Goal: Task Accomplishment & Management: Use online tool/utility

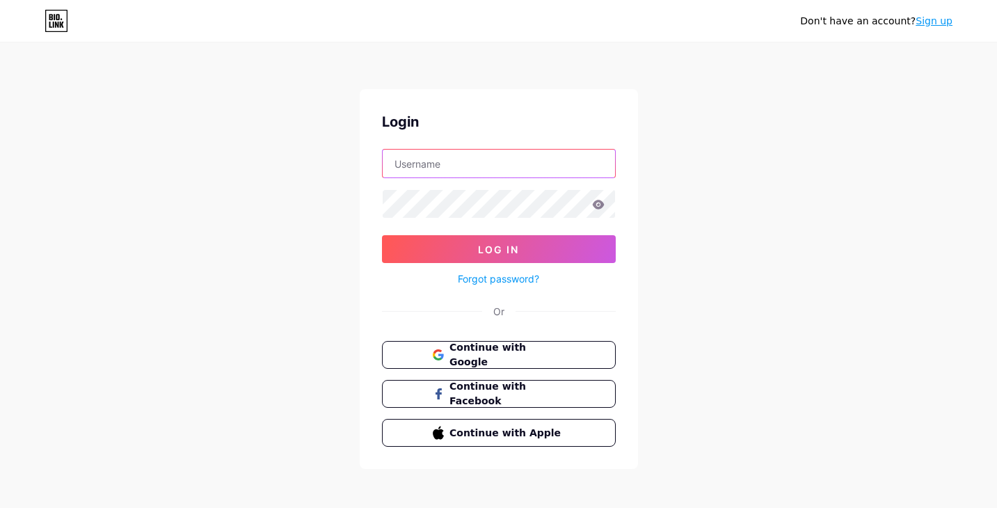
type input "tishinamusic"
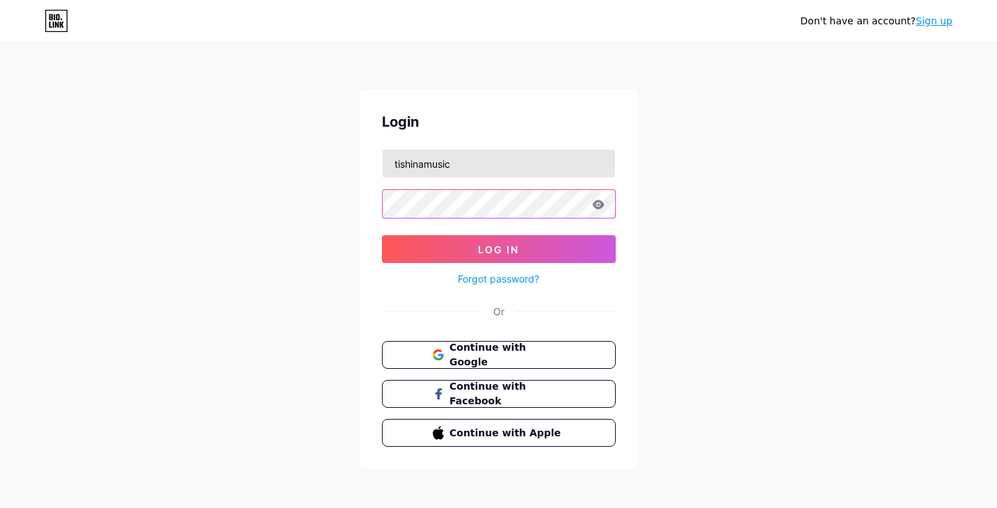
click at [498, 249] on button "Log In" at bounding box center [499, 249] width 234 height 28
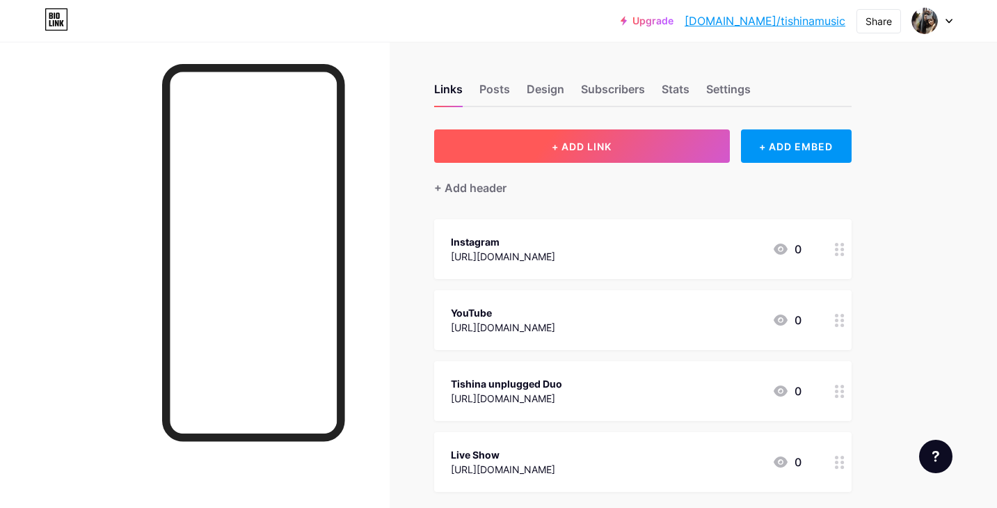
click at [581, 153] on button "+ ADD LINK" at bounding box center [582, 145] width 296 height 33
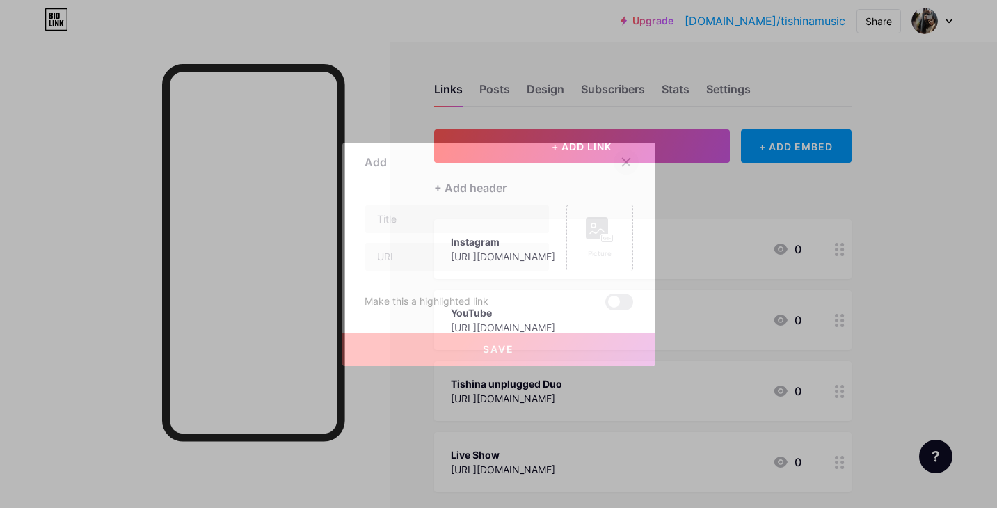
click at [624, 158] on icon at bounding box center [625, 161] width 11 height 11
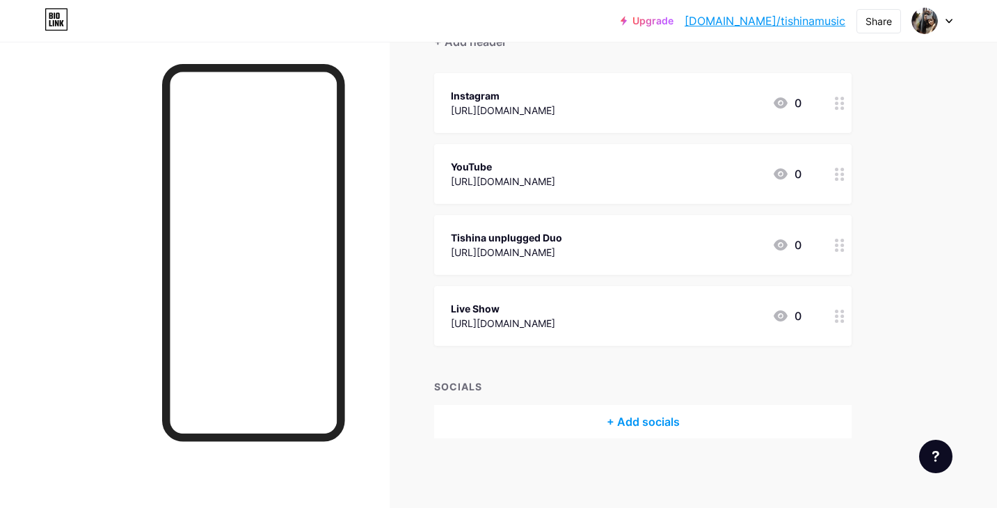
scroll to position [145, 0]
click at [555, 314] on div "Live Show" at bounding box center [503, 309] width 104 height 15
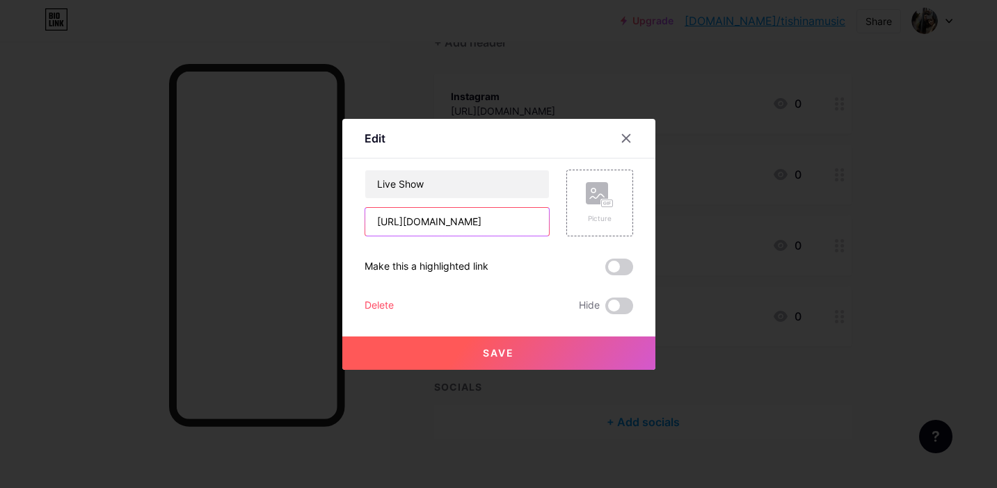
click at [455, 221] on input "[URL][DOMAIN_NAME]" at bounding box center [457, 222] width 184 height 28
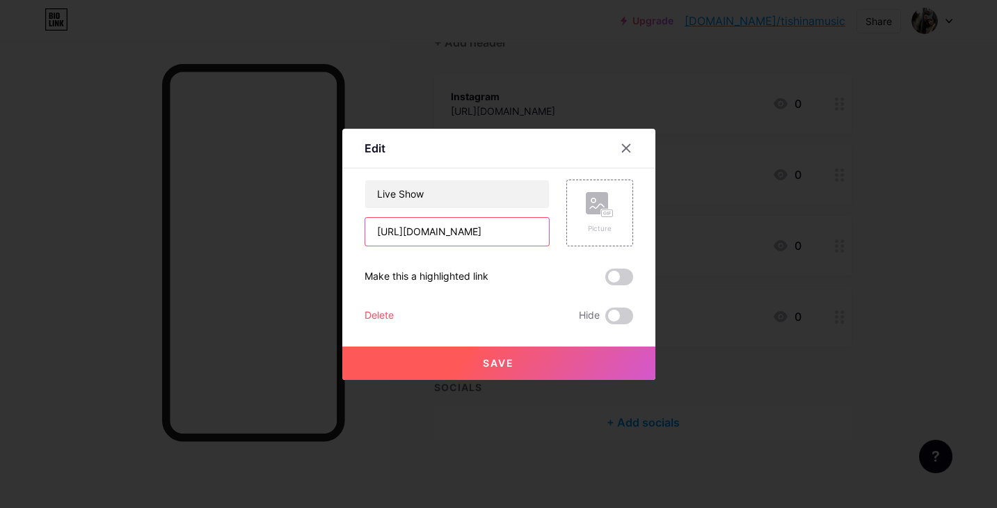
click at [487, 230] on input "[URL][DOMAIN_NAME]" at bounding box center [457, 232] width 184 height 28
paste input "[URL][DOMAIN_NAME]"
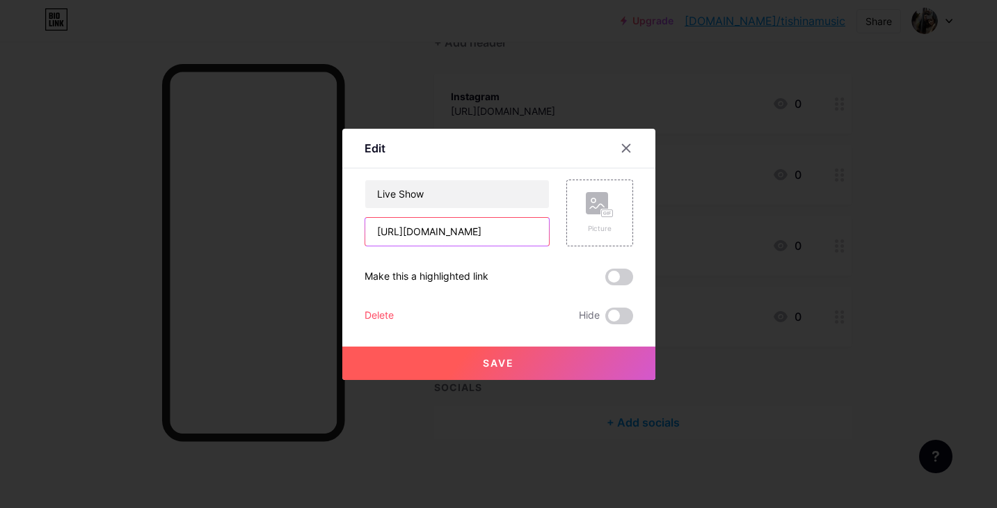
type input "[URL][DOMAIN_NAME]"
click at [515, 369] on button "Save" at bounding box center [498, 362] width 313 height 33
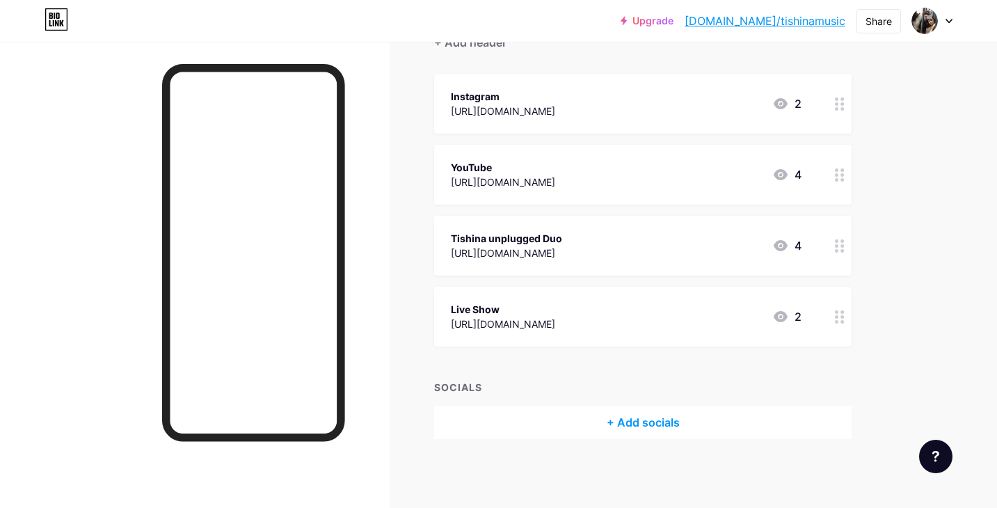
click at [527, 309] on div "Live Show" at bounding box center [503, 309] width 104 height 15
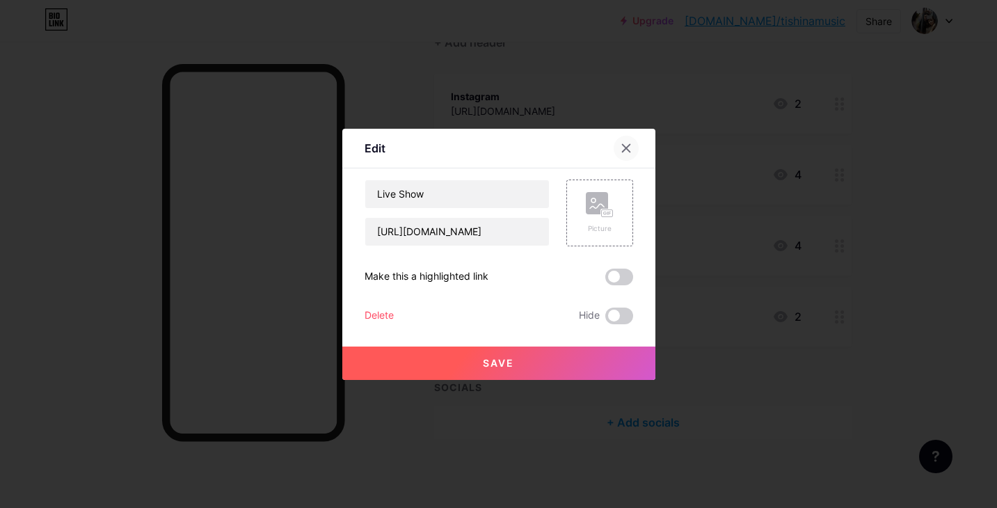
click at [626, 147] on icon at bounding box center [626, 148] width 8 height 8
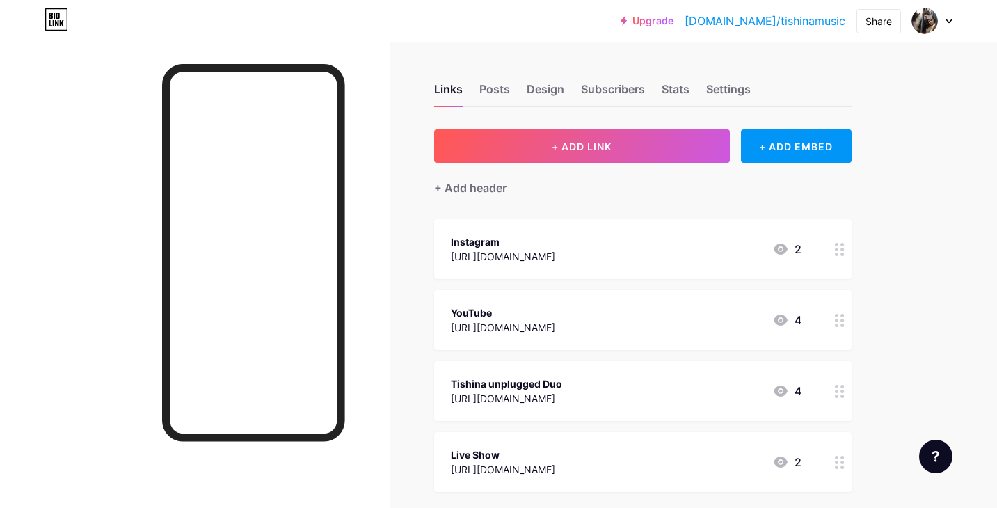
scroll to position [0, 0]
click at [871, 22] on div "Share" at bounding box center [878, 21] width 26 height 15
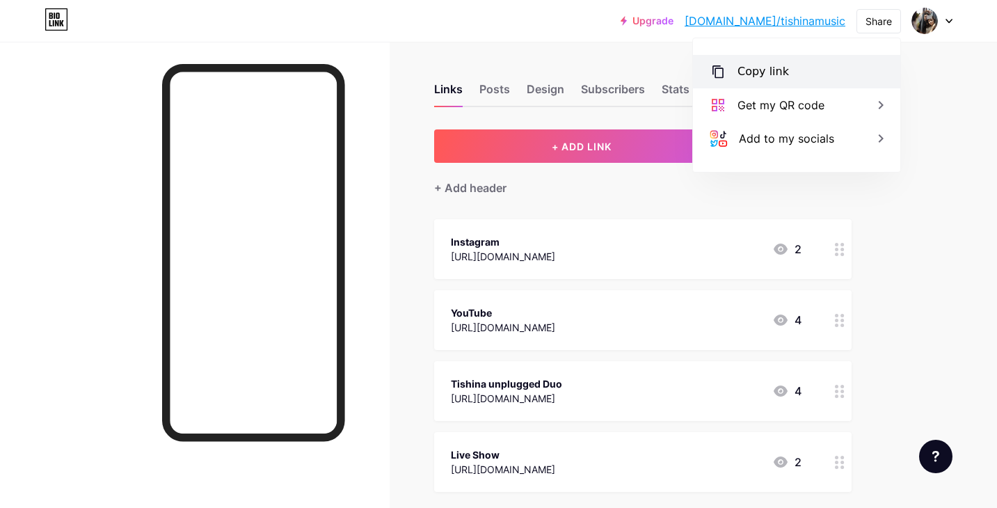
click at [782, 73] on div "Copy link" at bounding box center [762, 71] width 51 height 17
